Goal: Task Accomplishment & Management: Manage account settings

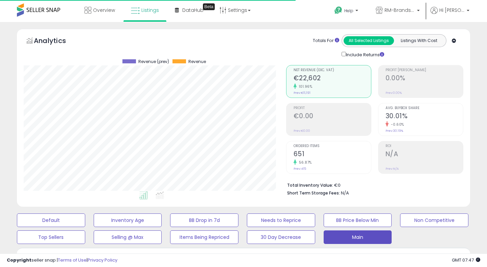
select select "**"
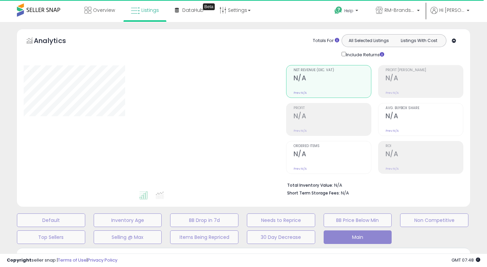
select select "**"
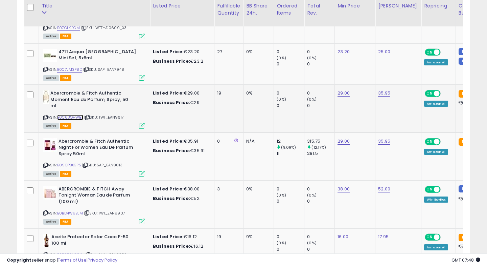
click at [75, 117] on link "B0C63QHWBJ" at bounding box center [70, 117] width 26 height 6
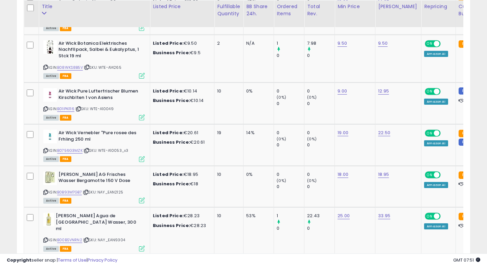
scroll to position [905, 0]
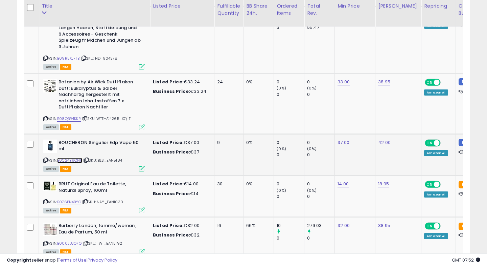
click at [73, 157] on link "B0C24Y9QNF" at bounding box center [69, 160] width 25 height 6
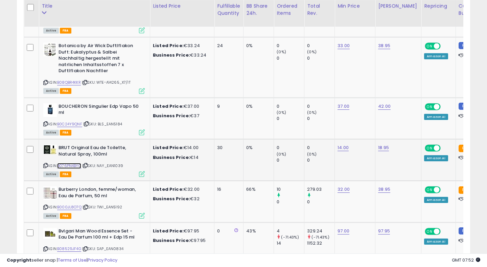
click at [74, 163] on link "B076PN4BYC" at bounding box center [69, 166] width 24 height 6
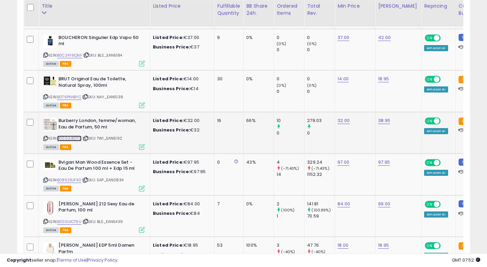
click at [72, 135] on link "B000JL8O7Q" at bounding box center [69, 138] width 24 height 6
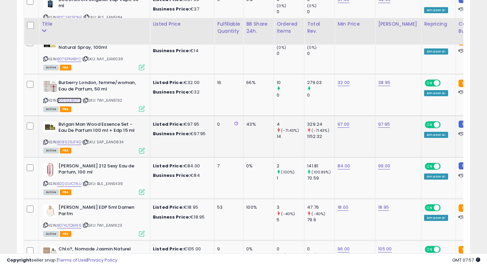
scroll to position [2038, 0]
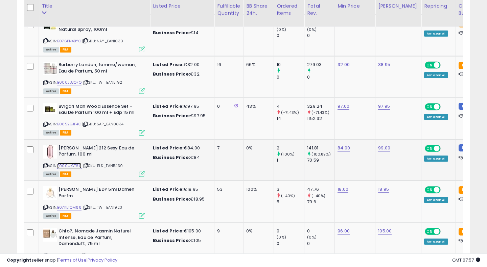
click at [74, 163] on link "B000UICT6U" at bounding box center [69, 166] width 24 height 6
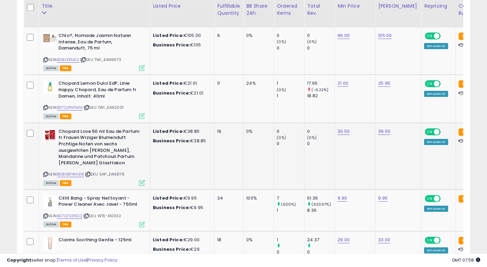
scroll to position [2254, 0]
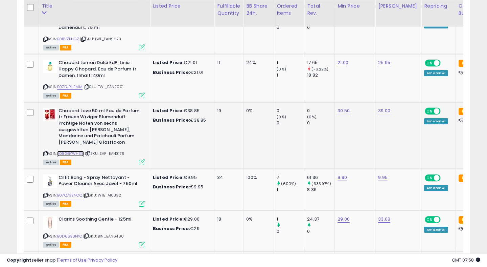
click at [78, 151] on link "B08GBYWH38" at bounding box center [70, 154] width 27 height 6
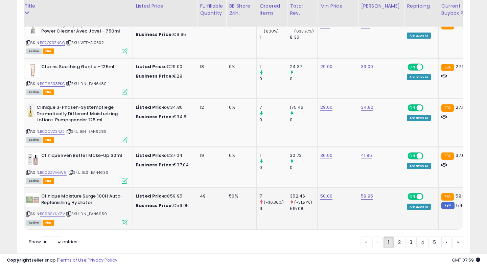
scroll to position [0, 24]
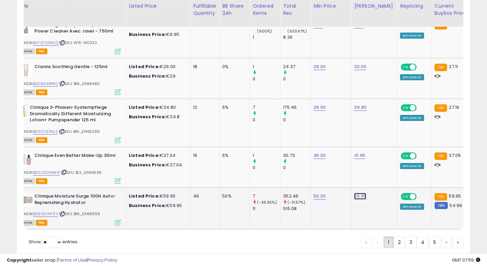
click at [360, 192] on link "59.95" at bounding box center [360, 195] width 12 height 7
click at [323, 174] on input "*****" at bounding box center [344, 174] width 60 height 12
type input "*****"
click at [384, 173] on icon "submit" at bounding box center [382, 173] width 4 height 4
click at [397, 236] on link "2" at bounding box center [400, 242] width 12 height 12
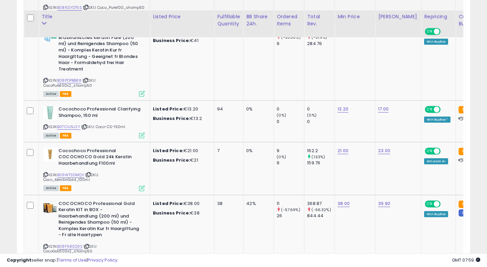
scroll to position [624, 0]
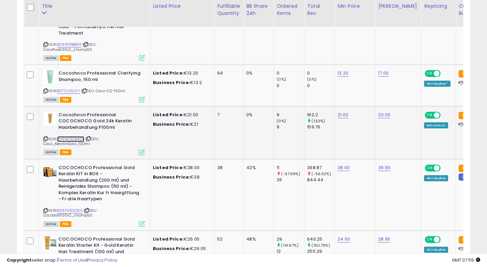
click at [69, 141] on link "B09WTSDMQV" at bounding box center [70, 139] width 27 height 6
click at [342, 118] on link "21.00" at bounding box center [343, 114] width 11 height 7
type input "**"
click at [367, 103] on icon "submit" at bounding box center [365, 102] width 4 height 4
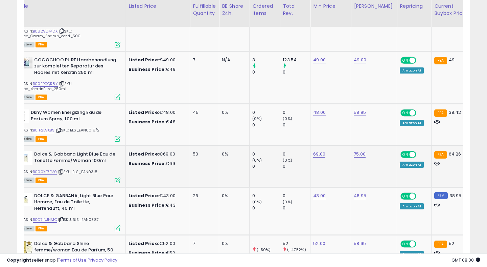
scroll to position [0, 0]
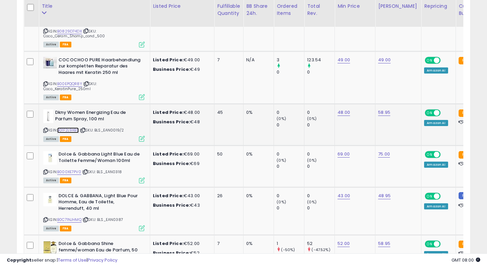
click at [71, 133] on link "B01F2L9XBS" at bounding box center [68, 130] width 22 height 6
click at [343, 116] on link "48.00" at bounding box center [344, 112] width 13 height 7
type input "**"
click at [371, 108] on button "submit" at bounding box center [366, 105] width 12 height 10
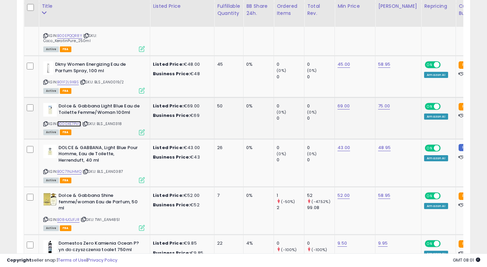
click at [77, 127] on link "B000XE7PV0" at bounding box center [69, 124] width 24 height 6
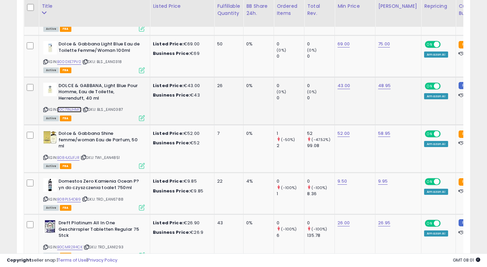
click at [78, 112] on link "B0C71NJHMQ" at bounding box center [69, 110] width 24 height 6
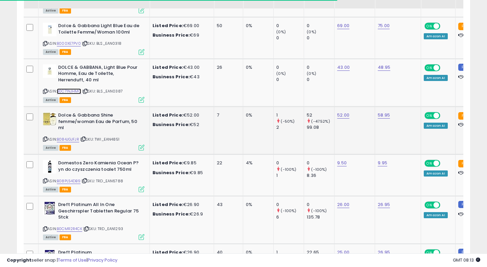
scroll to position [1278, 0]
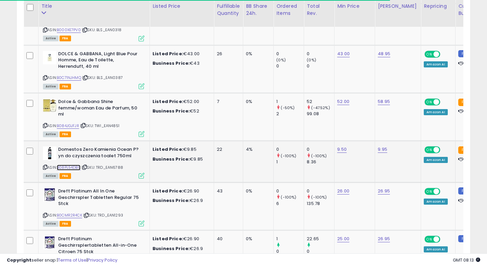
click at [76, 170] on link "B08PL54DB9" at bounding box center [69, 167] width 24 height 6
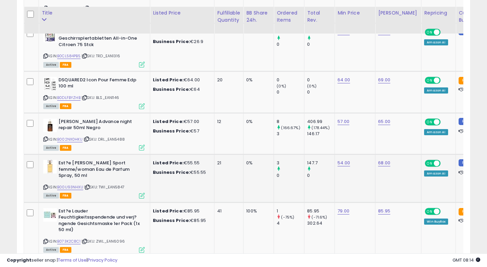
scroll to position [1509, 0]
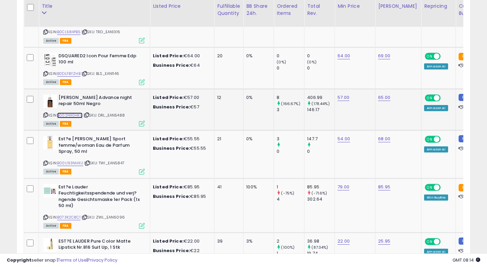
click at [76, 118] on link "B002NX0HKU" at bounding box center [69, 115] width 25 height 6
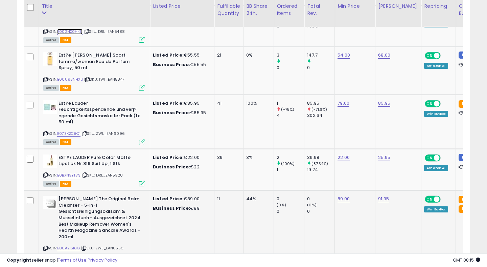
scroll to position [1644, 0]
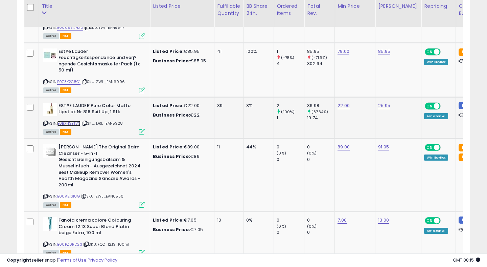
click at [67, 126] on link "B0BXN3YTVS" at bounding box center [68, 123] width 23 height 6
click at [339, 109] on link "22.00" at bounding box center [344, 105] width 12 height 7
type input "**"
click at [370, 95] on button "submit" at bounding box center [366, 98] width 12 height 10
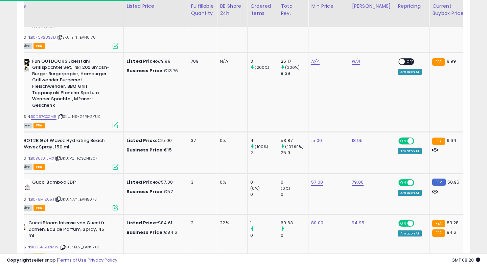
scroll to position [0, 0]
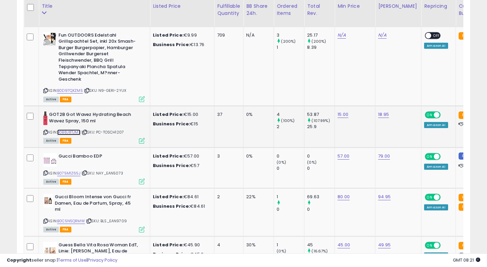
click at [65, 135] on link "B0B8J8TJMX" at bounding box center [68, 132] width 23 height 6
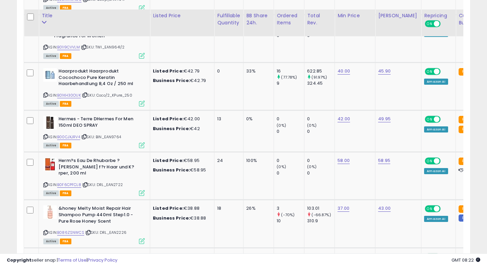
scroll to position [2612, 0]
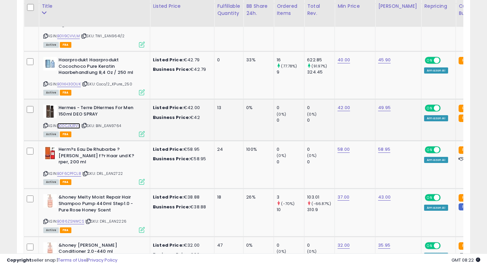
click at [75, 129] on link "B00CJXJRV4" at bounding box center [68, 126] width 23 height 6
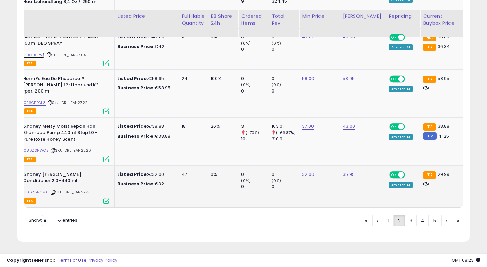
scroll to position [0, 30]
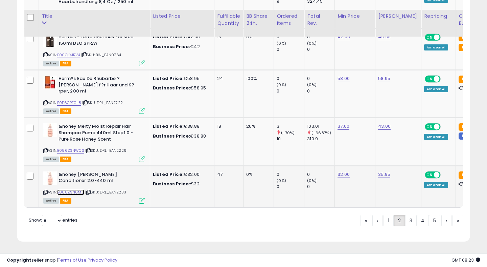
click at [72, 190] on link "B086ZSN6M8" at bounding box center [70, 192] width 27 height 6
click at [411, 221] on link "3" at bounding box center [411, 220] width 12 height 12
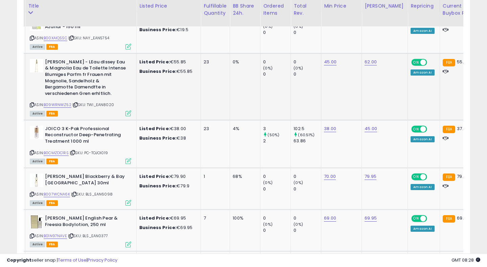
scroll to position [0, 15]
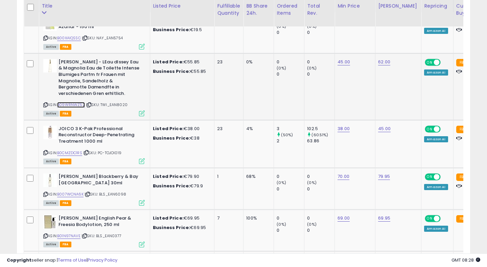
click at [76, 105] on link "B09WRNWZ52" at bounding box center [71, 105] width 28 height 6
click at [141, 112] on icon at bounding box center [142, 113] width 6 height 6
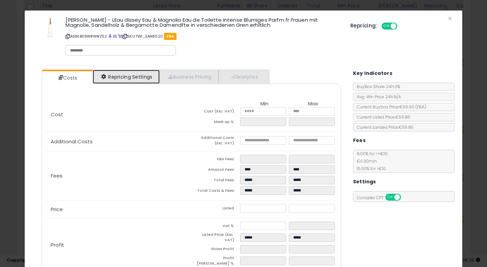
click at [132, 80] on link "Repricing Settings" at bounding box center [126, 77] width 67 height 14
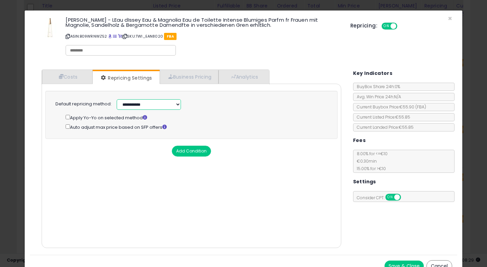
click at [136, 106] on select "**********" at bounding box center [149, 104] width 64 height 10
select select "******"
click at [117, 99] on select "**********" at bounding box center [149, 104] width 64 height 10
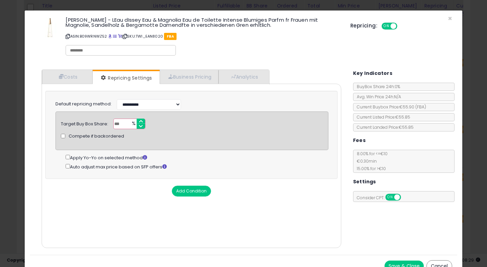
drag, startPoint x: 123, startPoint y: 123, endPoint x: 97, endPoint y: 125, distance: 26.5
click at [96, 125] on div "Target Buy Box Share: *** % Compete if backordered" at bounding box center [192, 123] width 272 height 10
type input "**"
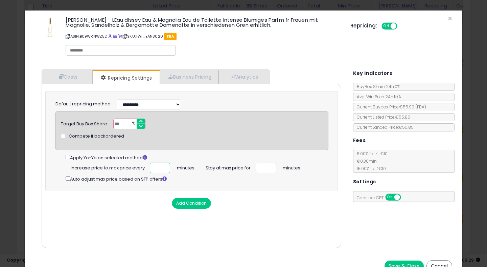
click at [155, 167] on input "number" at bounding box center [160, 167] width 20 height 10
type input "***"
click at [261, 165] on input "number" at bounding box center [266, 167] width 20 height 10
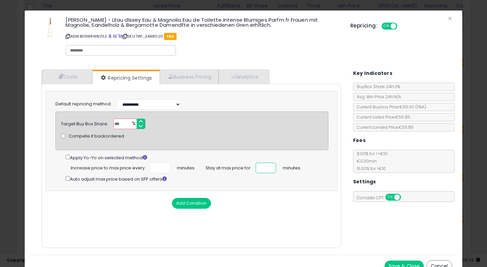
type input "**"
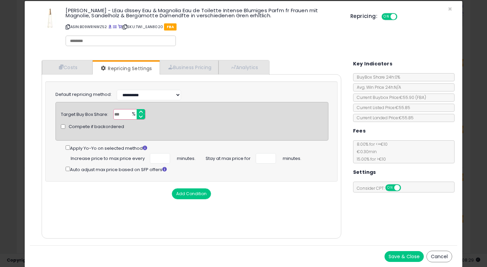
click at [405, 258] on button "Save & Close" at bounding box center [404, 256] width 39 height 11
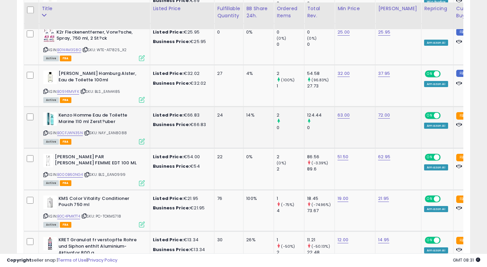
scroll to position [663, 0]
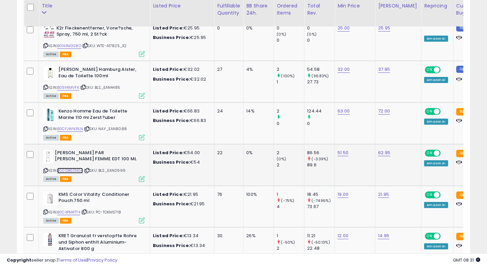
click at [73, 167] on link "B000B60NG4" at bounding box center [70, 170] width 26 height 6
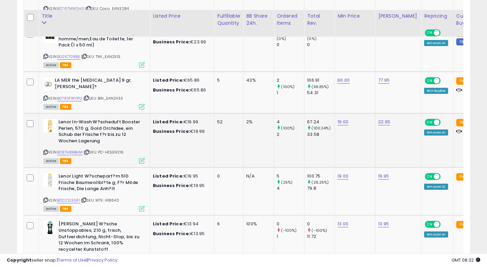
scroll to position [977, 0]
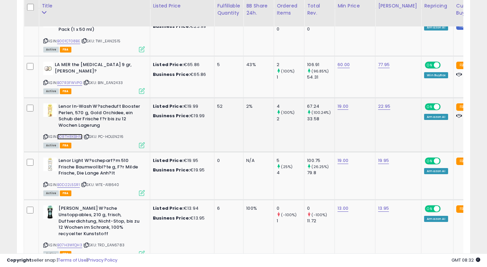
click at [69, 134] on link "B08TH8KBHM" at bounding box center [69, 137] width 25 height 6
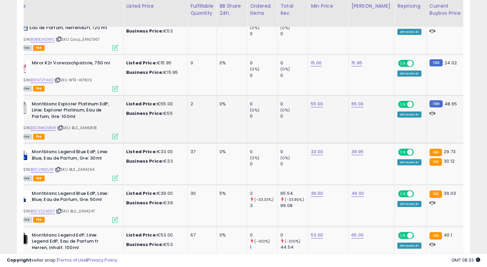
scroll to position [0, 22]
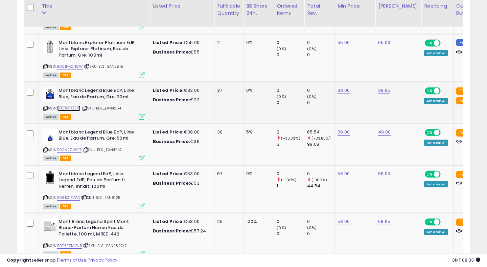
click at [75, 105] on link "B0CV41XZJW" at bounding box center [68, 108] width 23 height 6
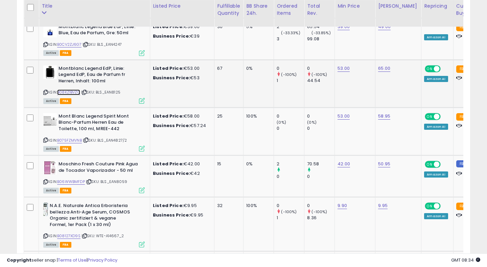
click at [74, 89] on link "B08KZ1BVZC" at bounding box center [68, 92] width 23 height 6
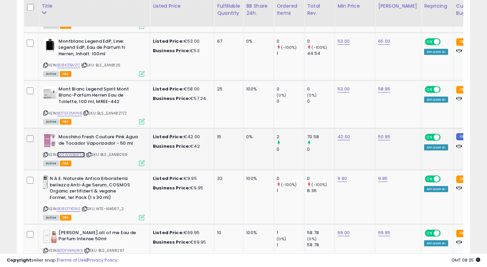
click at [77, 152] on link "B06WWBMFDP" at bounding box center [71, 155] width 28 height 6
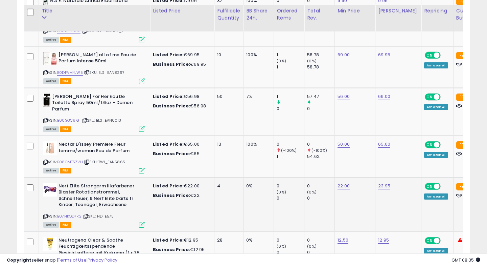
scroll to position [2073, 0]
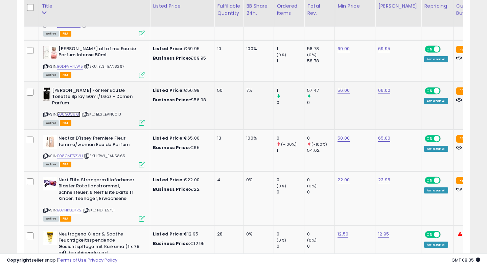
click at [75, 111] on link "B00G3C91GI" at bounding box center [68, 114] width 23 height 6
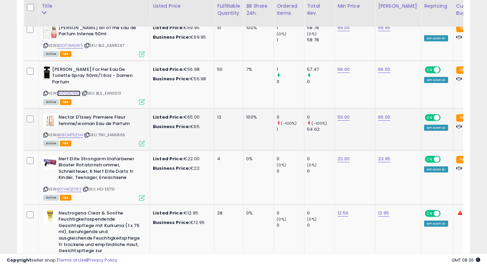
scroll to position [2100, 0]
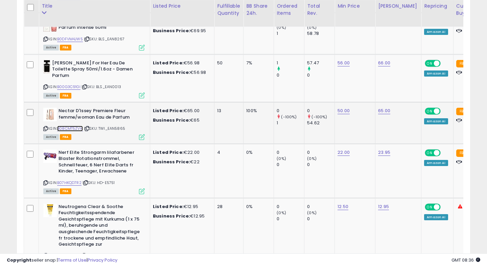
click at [74, 125] on link "B08CMT5ZVH" at bounding box center [70, 128] width 26 height 6
click at [387, 107] on link "65.00" at bounding box center [384, 110] width 12 height 7
type input "*"
type input "**"
click at [408, 78] on icon "submit" at bounding box center [406, 79] width 4 height 4
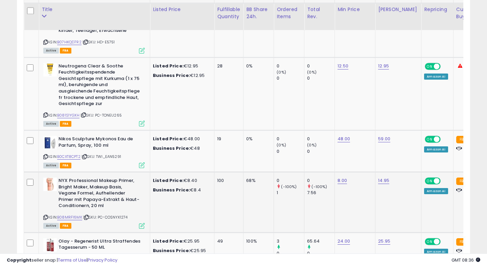
scroll to position [2247, 0]
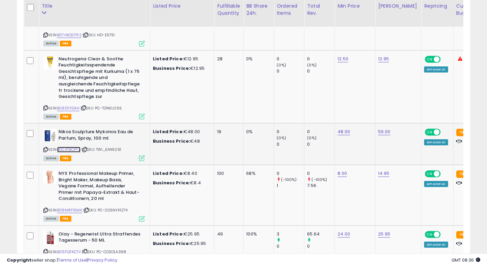
click at [77, 146] on link "B0CXT8CPT2" at bounding box center [68, 149] width 23 height 6
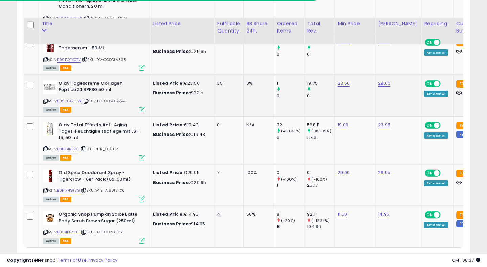
scroll to position [2466, 0]
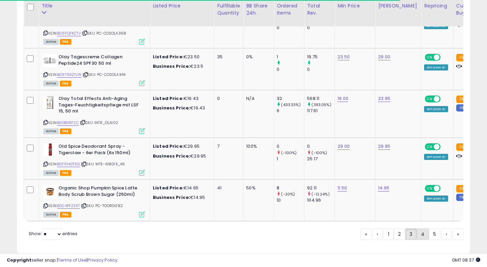
click at [419, 228] on link "4" at bounding box center [423, 234] width 12 height 12
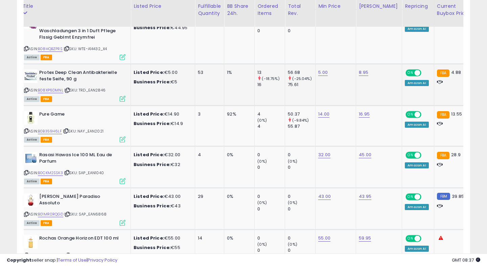
scroll to position [0, 0]
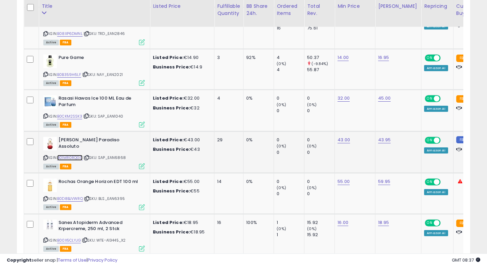
click at [76, 156] on link "B01MR0RQGD" at bounding box center [69, 158] width 25 height 6
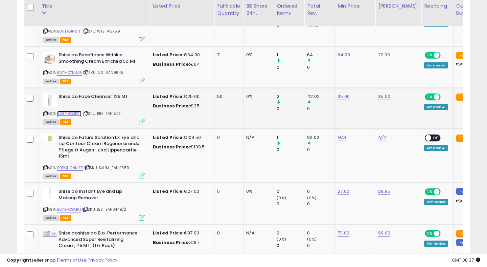
click at [74, 111] on link "B08Y9Q2B7F" at bounding box center [69, 114] width 24 height 6
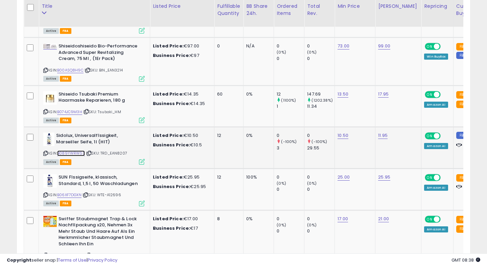
click at [78, 150] on link "B089YWRWS3" at bounding box center [71, 153] width 28 height 6
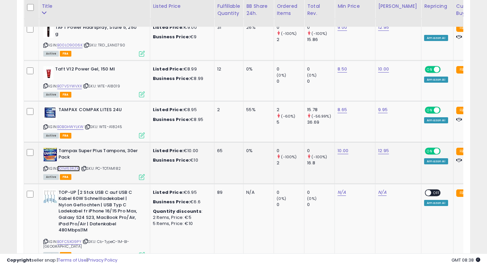
click at [72, 165] on link "B01M63RZXI" at bounding box center [68, 168] width 23 height 6
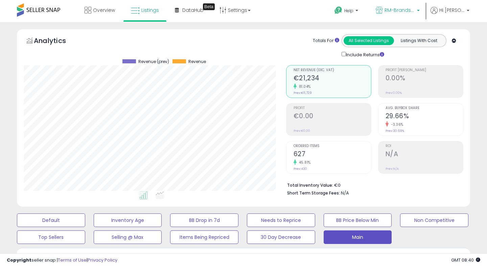
click at [398, 14] on p "RM-Brands (DE)" at bounding box center [398, 11] width 44 height 8
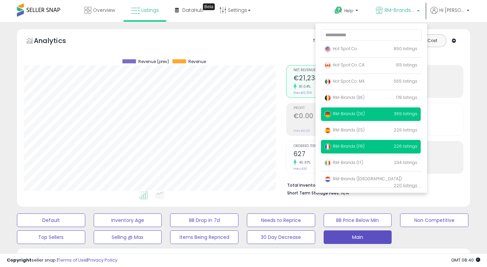
click at [361, 145] on span "RM-Brands (FR)" at bounding box center [344, 146] width 40 height 6
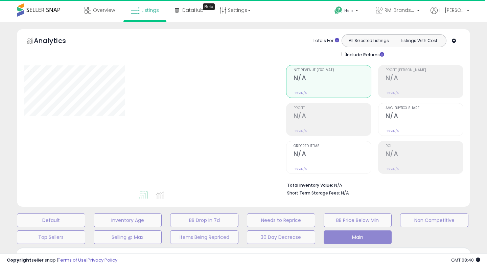
select select "**"
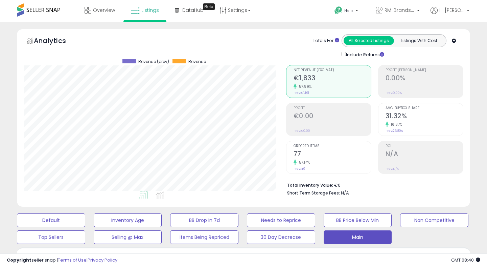
scroll to position [139, 262]
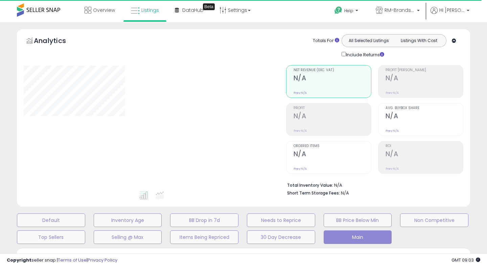
select select "**"
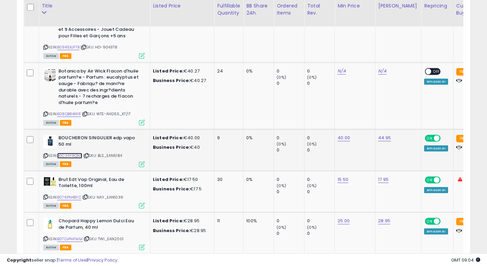
click at [73, 158] on link "B0C24Y9QNF" at bounding box center [69, 156] width 25 height 6
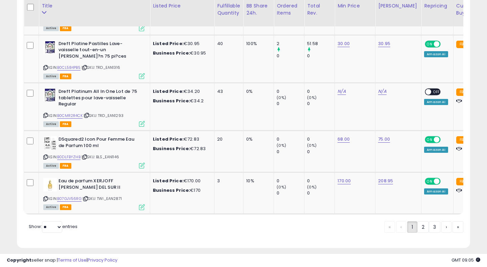
click at [422, 228] on link "2" at bounding box center [423, 227] width 12 height 12
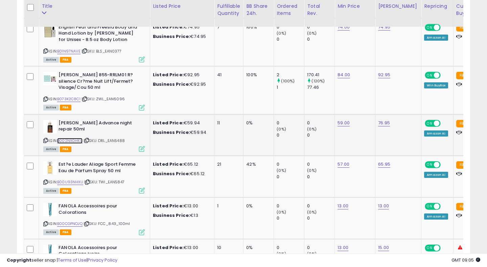
click at [75, 141] on link "B002NX0HKU" at bounding box center [69, 141] width 25 height 6
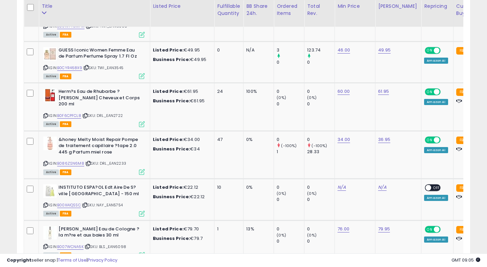
scroll to position [0, 19]
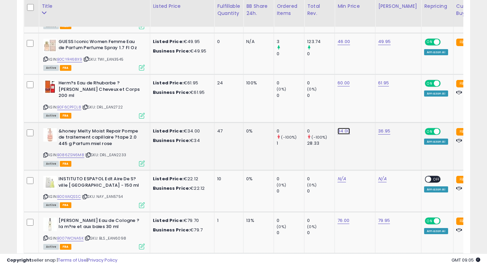
click at [345, 131] on link "34.00" at bounding box center [344, 131] width 13 height 7
type input "**"
click at [367, 113] on icon "submit" at bounding box center [365, 113] width 4 height 4
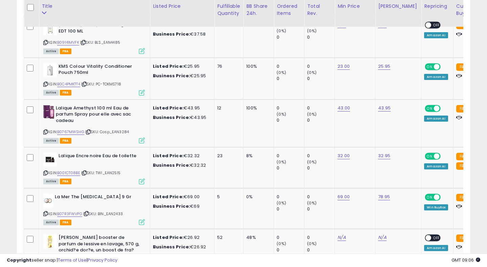
scroll to position [1417, 0]
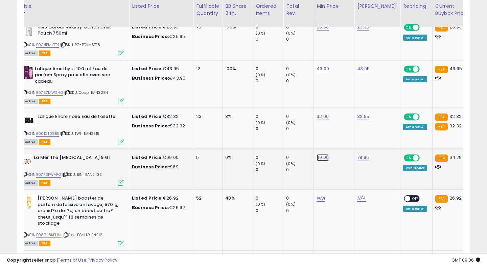
click at [322, 156] on link "69.00" at bounding box center [323, 157] width 12 height 7
type input "**"
click at [347, 139] on icon "submit" at bounding box center [345, 139] width 4 height 4
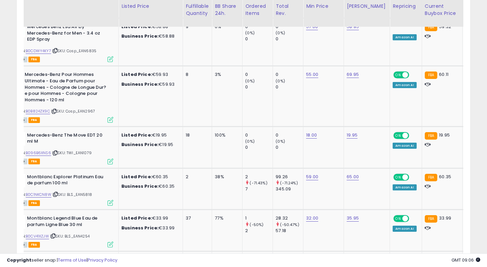
scroll to position [0, 0]
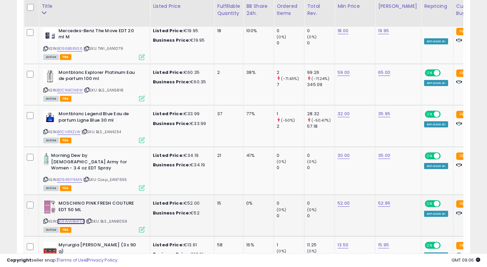
click at [75, 218] on link "B06WWBMFDP" at bounding box center [71, 221] width 28 height 6
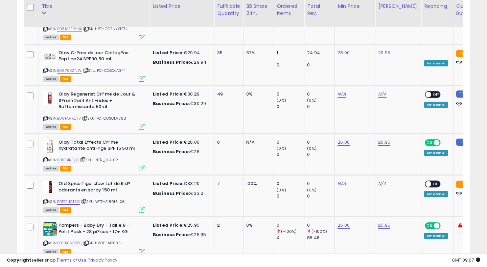
click at [434, 265] on link "3" at bounding box center [435, 271] width 12 height 12
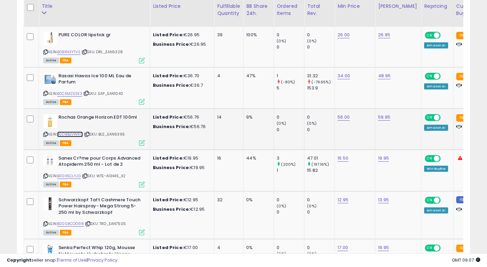
click at [73, 135] on link "B0D8BJVWRQ" at bounding box center [70, 134] width 26 height 6
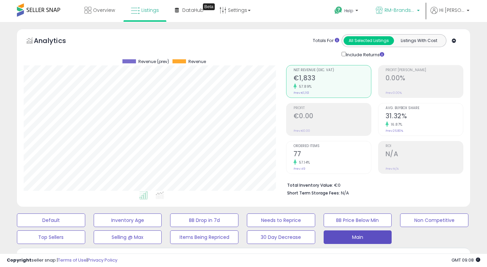
click at [409, 12] on span "RM-Brands (FR)" at bounding box center [400, 10] width 30 height 7
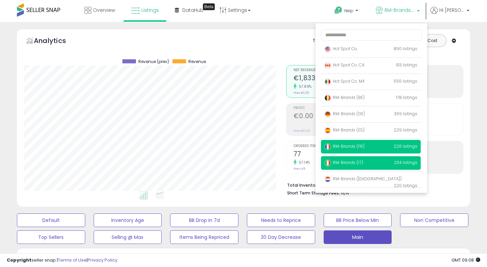
click at [358, 162] on span "RM-Brands (IT)" at bounding box center [343, 162] width 39 height 6
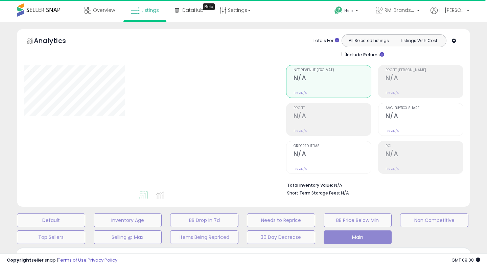
select select "**"
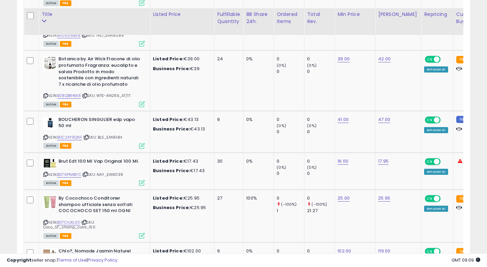
scroll to position [1185, 0]
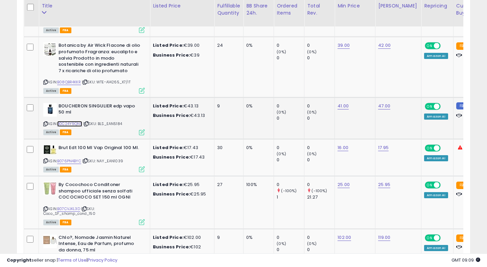
click at [72, 123] on link "B0C24Y9QNF" at bounding box center [69, 124] width 25 height 6
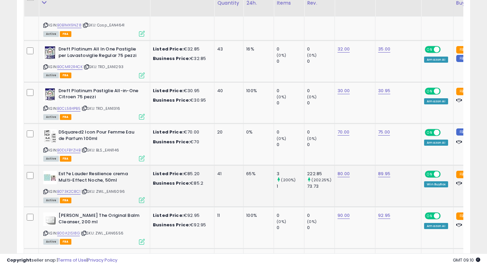
scroll to position [2256, 0]
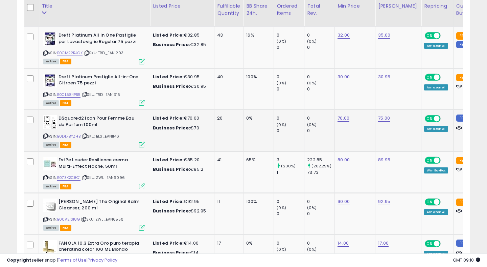
click at [68, 139] on div "ASIN: B0DLFBYZHB | SKU: BLS_EAN1146 Active FBA" at bounding box center [93, 130] width 101 height 31
click at [70, 134] on link "B0DLFBYZHB" at bounding box center [68, 136] width 23 height 6
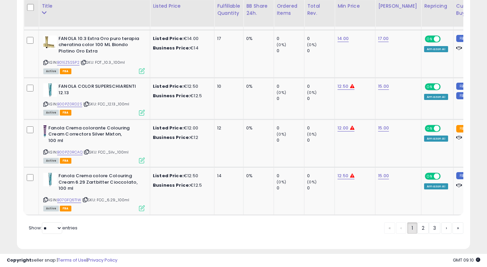
scroll to position [2467, 0]
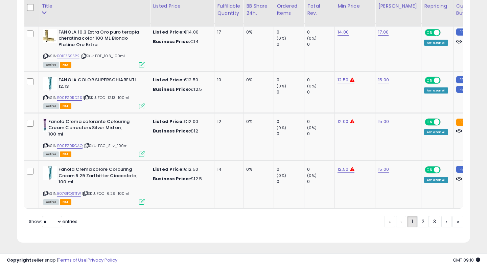
click at [424, 222] on link "2" at bounding box center [423, 221] width 12 height 12
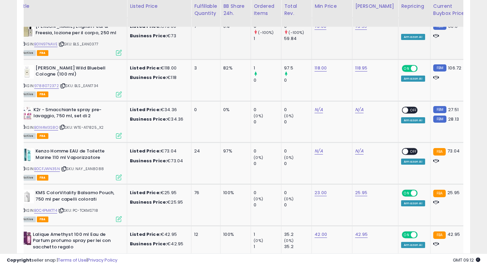
scroll to position [0, 0]
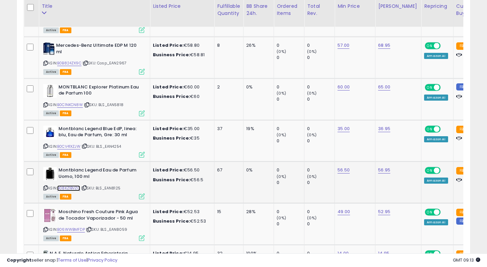
click at [77, 185] on link "B08KZ1BVZC" at bounding box center [68, 188] width 23 height 6
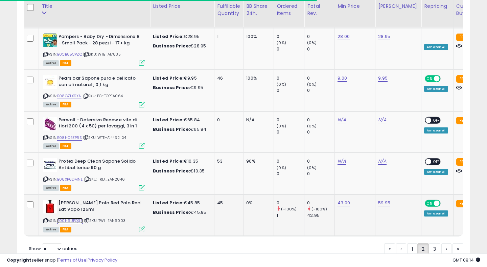
click at [75, 218] on link "B00H6UPQ3S" at bounding box center [70, 221] width 26 height 6
click at [72, 218] on link "B00H6UPQ3S" at bounding box center [70, 221] width 26 height 6
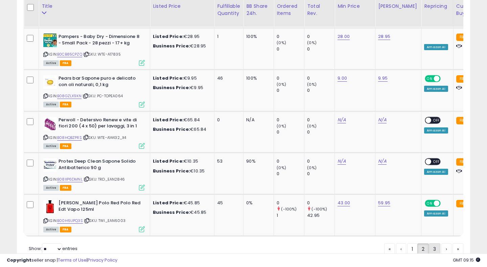
click at [433, 243] on link "3" at bounding box center [435, 249] width 12 height 12
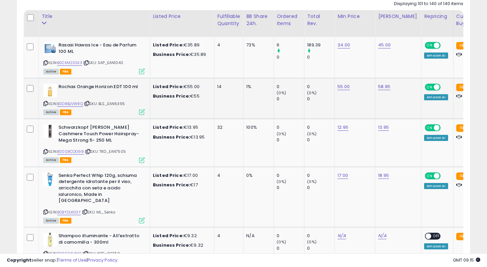
scroll to position [318, 0]
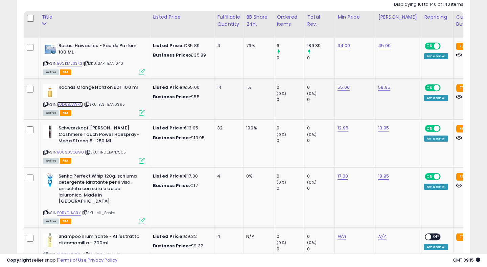
click at [76, 103] on link "B0D8BJVWRQ" at bounding box center [70, 104] width 26 height 6
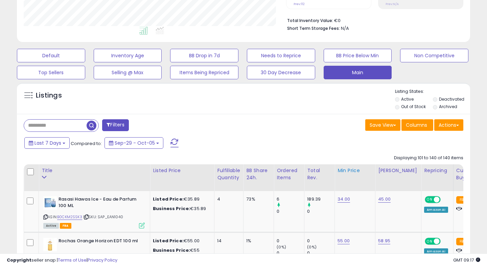
scroll to position [0, 0]
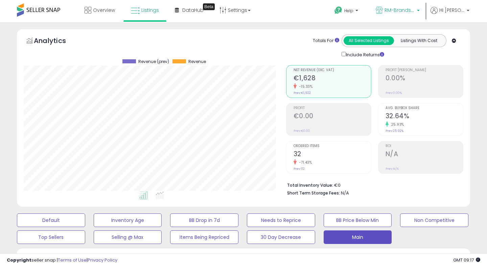
click at [404, 10] on span "RM-Brands (IT)" at bounding box center [400, 10] width 30 height 7
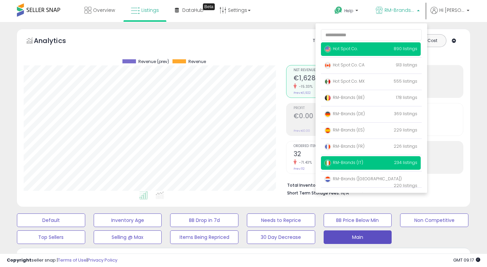
click at [355, 48] on span "Hot Spot Co." at bounding box center [340, 49] width 33 height 6
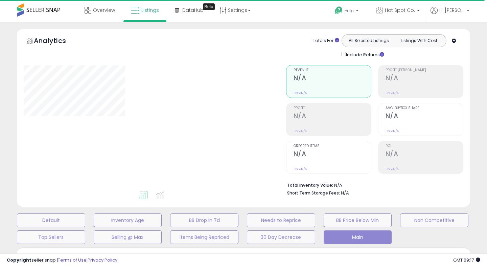
select select "**"
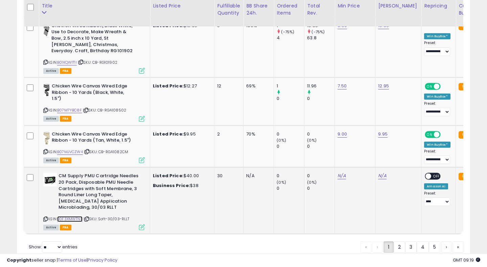
click at [69, 219] on link "B0F3XMWTNP" at bounding box center [69, 219] width 25 height 6
click at [398, 246] on link "2" at bounding box center [400, 247] width 12 height 12
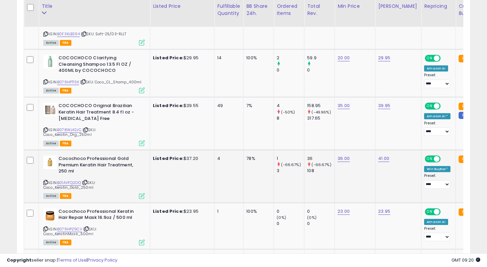
scroll to position [526, 0]
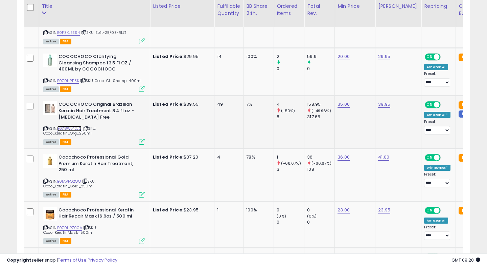
click at [72, 131] on link "B078WJ42JC" at bounding box center [69, 128] width 24 height 6
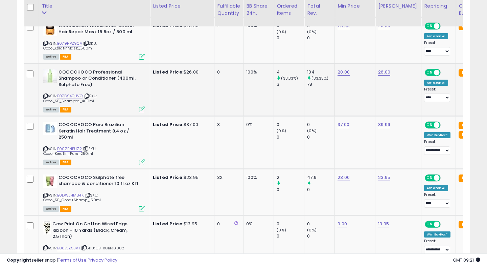
scroll to position [712, 0]
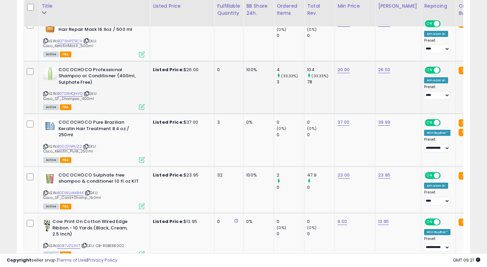
click at [235, 158] on td "3" at bounding box center [228, 140] width 29 height 53
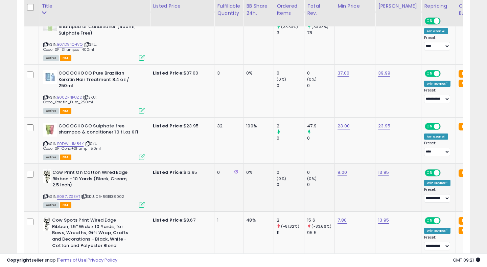
scroll to position [796, 0]
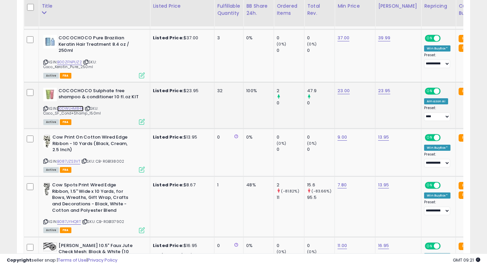
click at [74, 106] on link "B0DWLHM84K" at bounding box center [70, 109] width 26 height 6
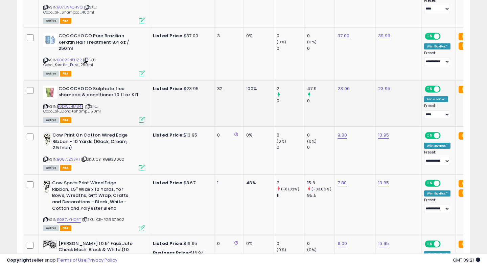
scroll to position [761, 0]
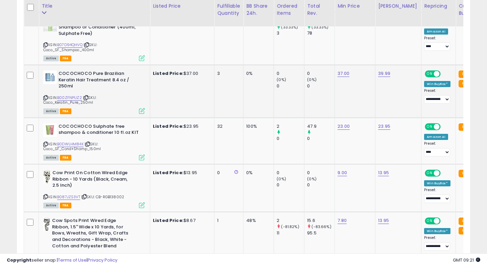
click at [73, 93] on div "ASIN: B00ZFNPUZ2 | SKU: Coco_Keratin_Pure_250ml Active FBA" at bounding box center [93, 91] width 101 height 43
click at [71, 97] on link "B00ZFNPUZ2" at bounding box center [69, 98] width 25 height 6
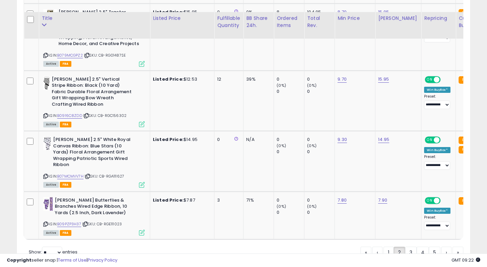
scroll to position [3075, 0]
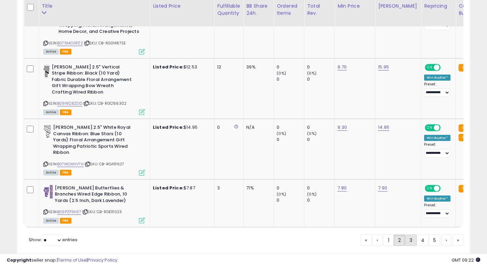
click at [408, 234] on link "3" at bounding box center [411, 240] width 12 height 12
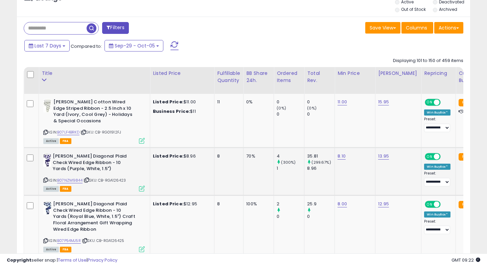
scroll to position [264, 0]
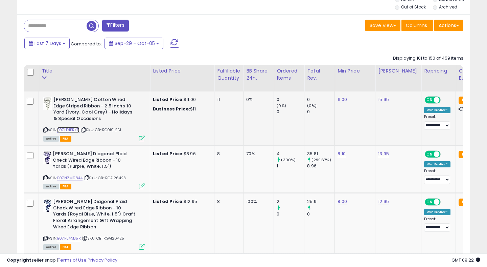
click at [75, 129] on link "B07LF4BRKD" at bounding box center [68, 130] width 22 height 6
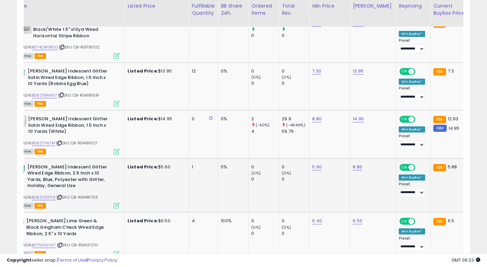
scroll to position [0, 27]
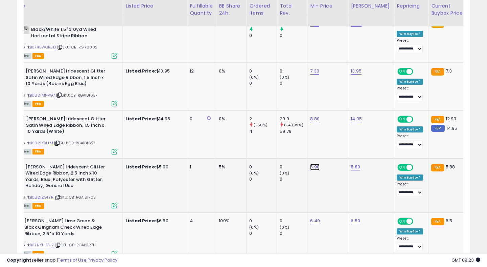
click at [314, 166] on link "5.90" at bounding box center [314, 166] width 9 height 7
type input "***"
click at [339, 150] on icon "submit" at bounding box center [337, 149] width 4 height 4
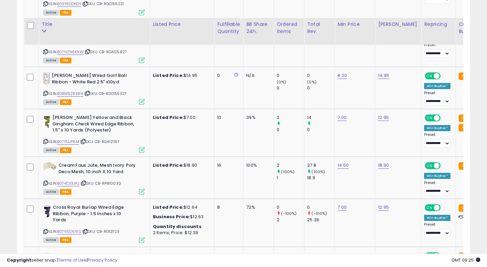
scroll to position [2691, 0]
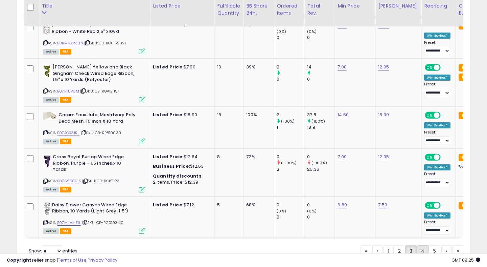
click at [421, 245] on link "4" at bounding box center [423, 251] width 12 height 12
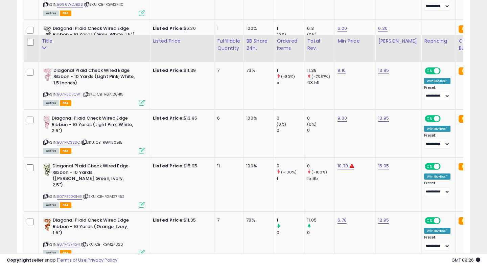
scroll to position [1263, 0]
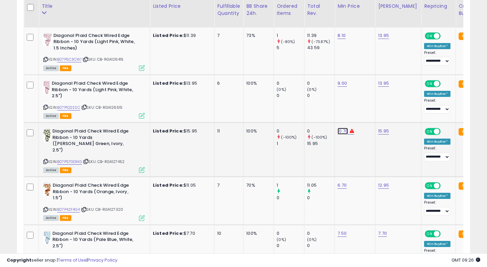
click at [340, 131] on link "10.70" at bounding box center [343, 131] width 10 height 7
type input "*"
type input "**"
click at [366, 115] on button "submit" at bounding box center [365, 114] width 12 height 10
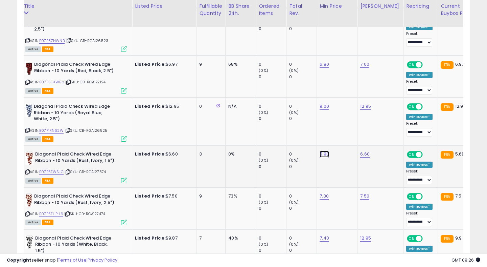
click at [322, 151] on link "5.90" at bounding box center [324, 154] width 9 height 7
type input "***"
click at [348, 131] on icon "submit" at bounding box center [346, 131] width 4 height 4
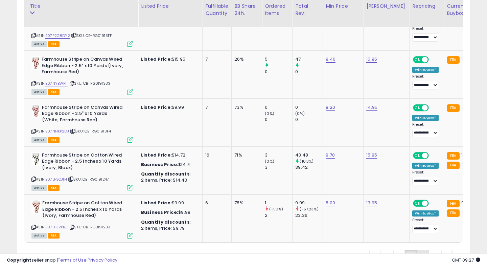
click at [420, 249] on link "5" at bounding box center [423, 255] width 12 height 12
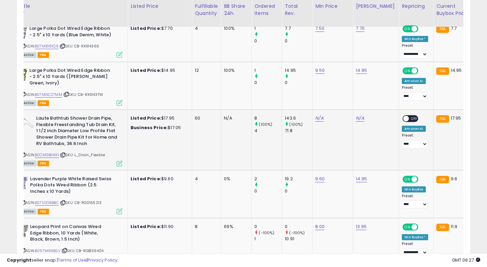
scroll to position [0, 0]
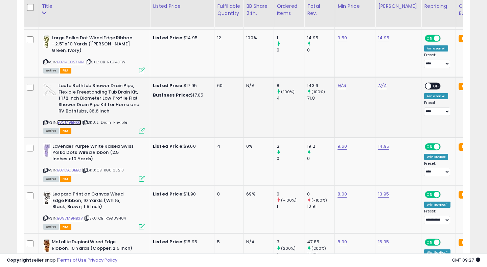
click at [76, 125] on link "B0CM9BHKK1" at bounding box center [69, 122] width 24 height 6
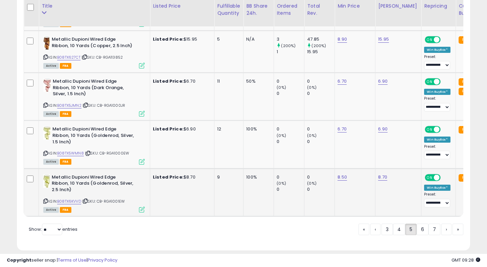
scroll to position [2456, 0]
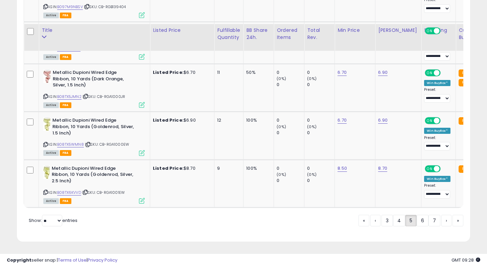
click at [420, 219] on link "6" at bounding box center [423, 220] width 12 height 12
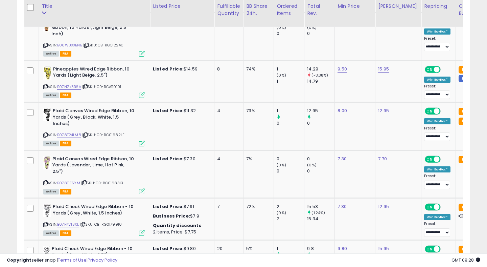
scroll to position [0, 22]
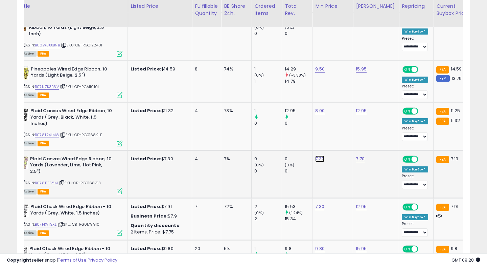
click at [320, 155] on link "7.30" at bounding box center [319, 158] width 9 height 7
type input "***"
click at [346, 121] on button "submit" at bounding box center [342, 124] width 12 height 10
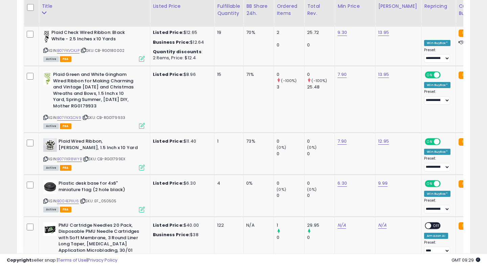
scroll to position [0, 20]
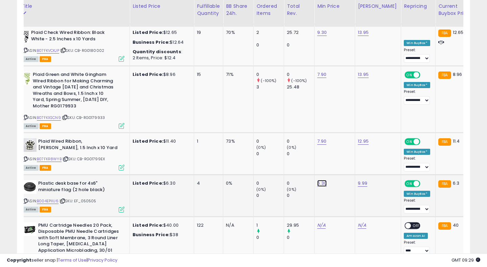
click at [322, 180] on link "6.30" at bounding box center [321, 183] width 9 height 7
type input "***"
click at [348, 151] on button "submit" at bounding box center [344, 148] width 12 height 10
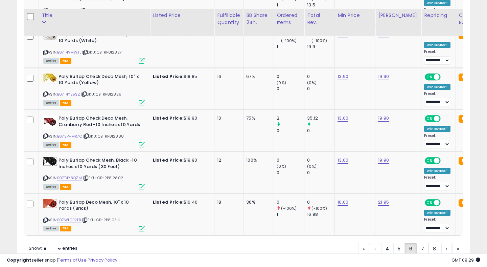
scroll to position [2380, 0]
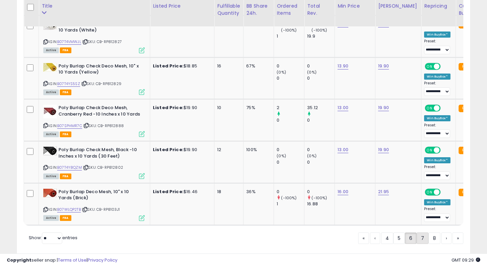
click at [423, 232] on link "7" at bounding box center [423, 238] width 12 height 12
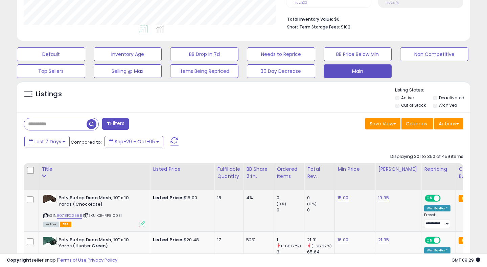
scroll to position [0, 20]
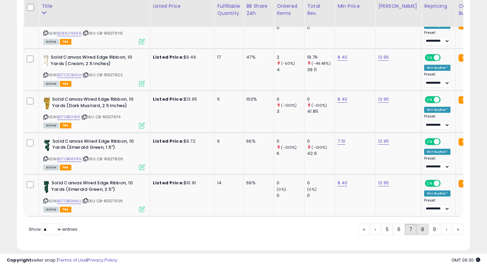
click at [421, 230] on link "8" at bounding box center [423, 229] width 12 height 12
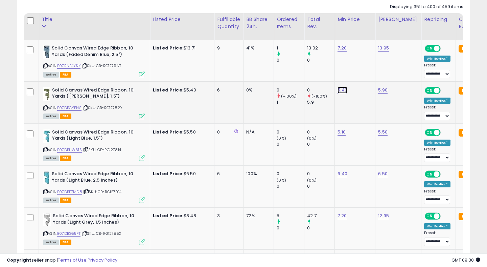
click at [341, 88] on link "5.40" at bounding box center [343, 90] width 10 height 7
type input "***"
click at [370, 70] on button "submit" at bounding box center [364, 73] width 12 height 10
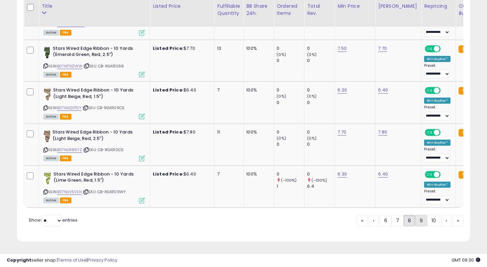
click at [419, 222] on link "9" at bounding box center [421, 220] width 12 height 12
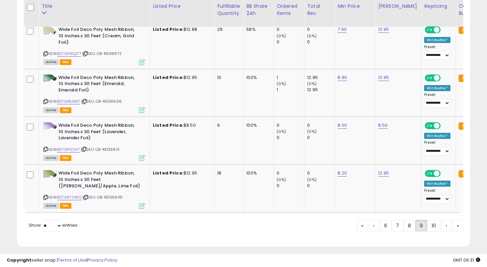
click at [433, 220] on link "10" at bounding box center [433, 226] width 13 height 12
